Goal: Check status: Check status

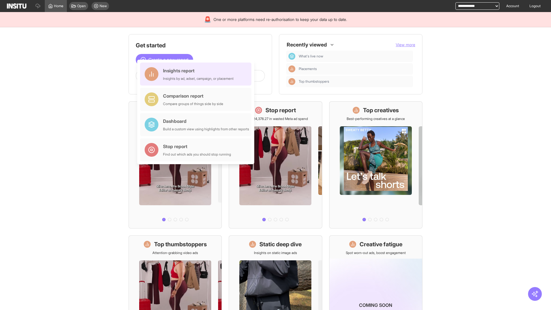
click at [197, 74] on div "Insights report Insights by ad, adset, campaign, or placement" at bounding box center [198, 74] width 71 height 14
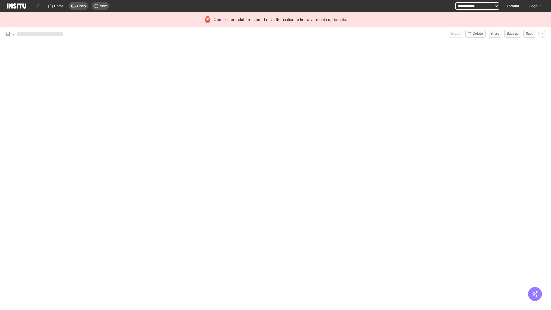
select select "**"
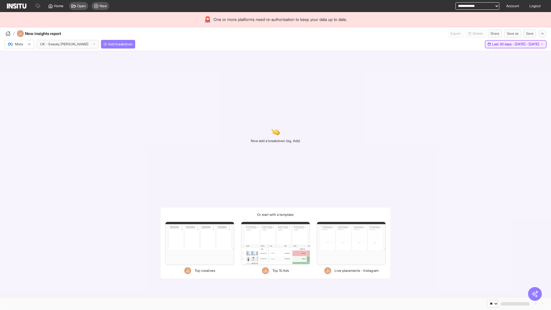
click at [502, 44] on span "Last 30 days - [DATE] - [DATE]" at bounding box center [515, 44] width 47 height 5
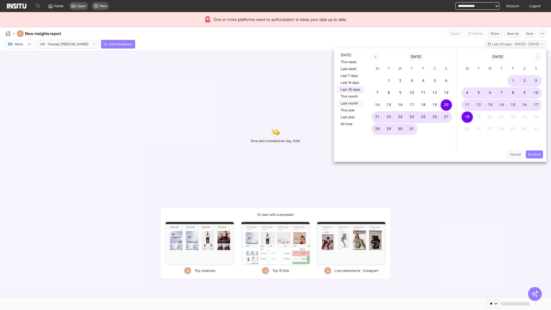
click at [350, 103] on button "Last month" at bounding box center [350, 103] width 26 height 7
